Goal: Information Seeking & Learning: Learn about a topic

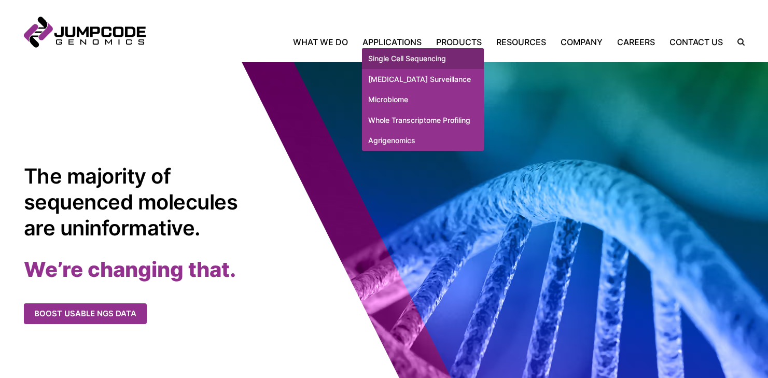
click at [394, 54] on link "Single Cell Sequencing" at bounding box center [423, 58] width 122 height 21
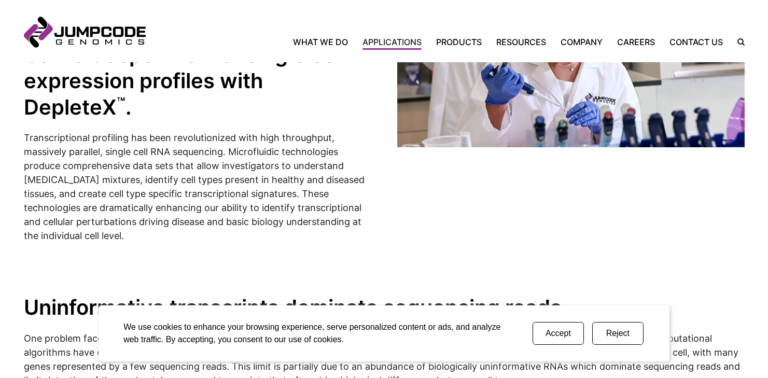
scroll to position [352, 0]
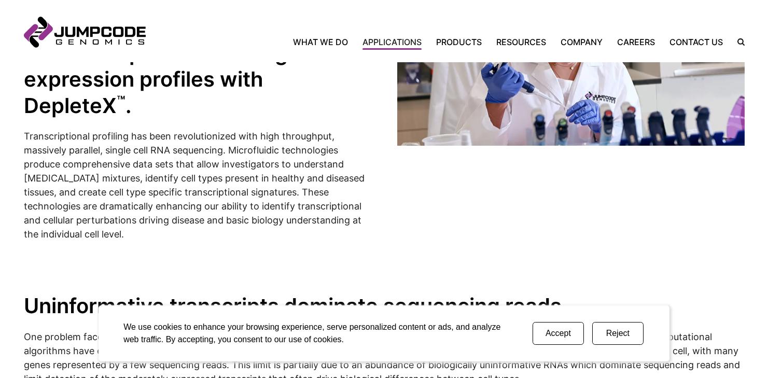
click at [556, 332] on button "Accept" at bounding box center [558, 333] width 51 height 23
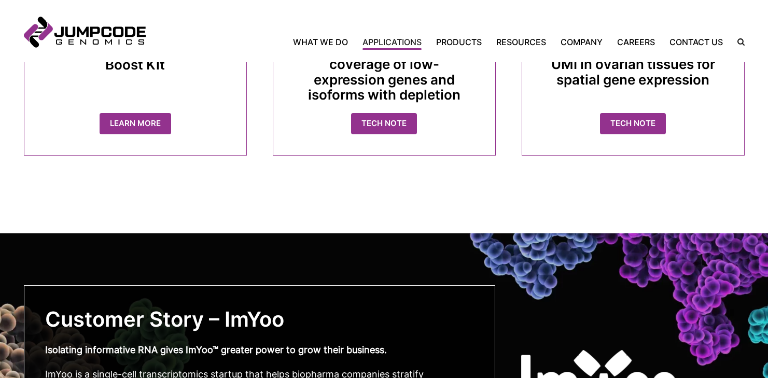
scroll to position [2367, 0]
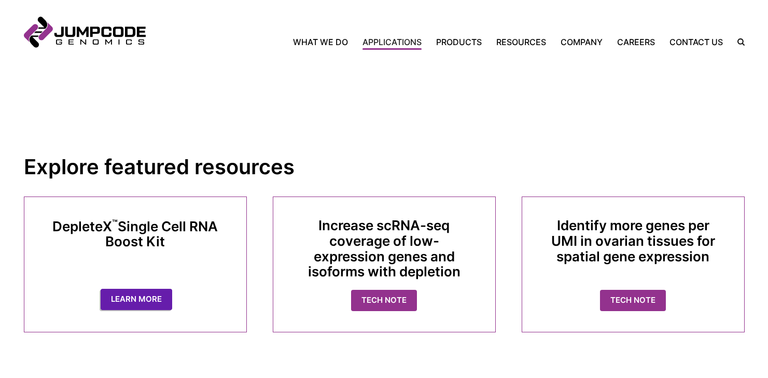
click at [158, 293] on link "LEARN MORE" at bounding box center [137, 299] width 72 height 21
